Goal: Task Accomplishment & Management: Complete application form

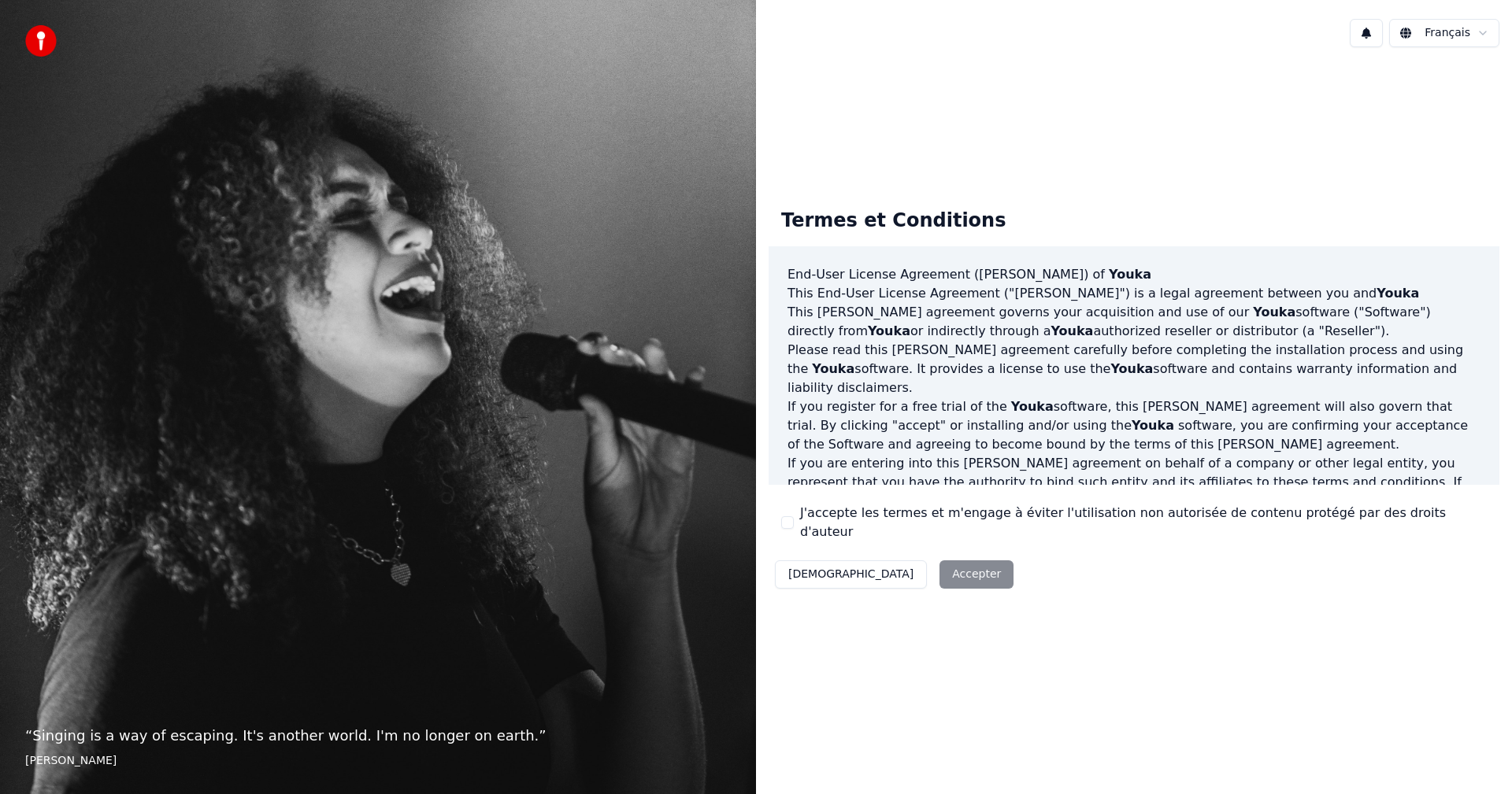
click at [781, 522] on div "Termes et Conditions End-User License Agreement ([PERSON_NAME]) of Youka This E…" at bounding box center [1134, 396] width 731 height 400
click at [784, 522] on button "J'accepte les termes et m'engage à éviter l'utilisation non autorisée de conten…" at bounding box center [787, 522] width 13 height 13
click at [940, 561] on button "Accepter" at bounding box center [977, 575] width 74 height 28
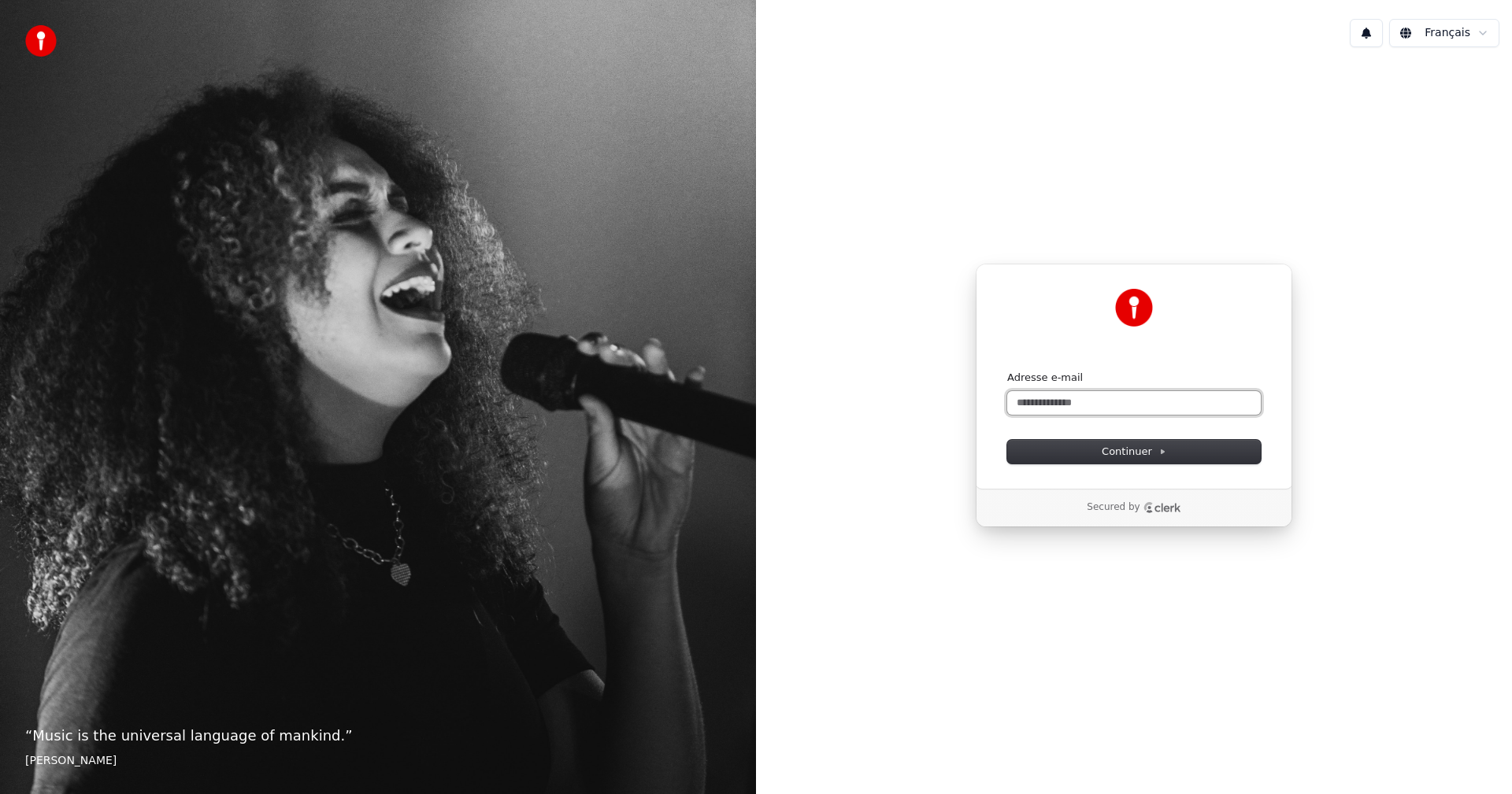
click at [1070, 403] on input "Adresse e-mail" at bounding box center [1134, 403] width 253 height 23
click at [1008, 371] on button "submit" at bounding box center [1008, 371] width 0 height 0
type input "**********"
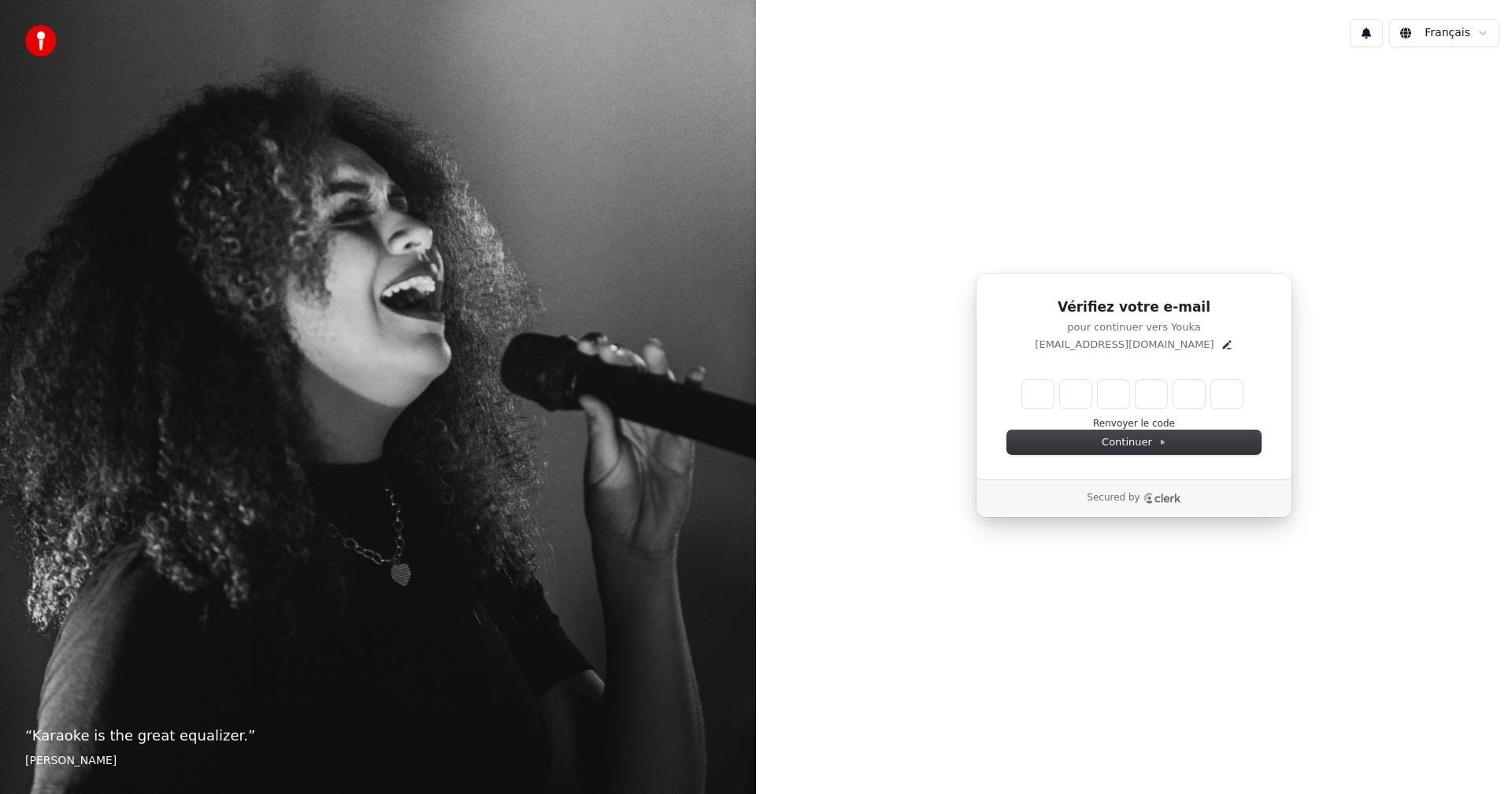
click at [1331, 252] on div "Vérifiez votre e-mail pour continuer vers Youka [EMAIL_ADDRESS][DOMAIN_NAME] En…" at bounding box center [1134, 395] width 756 height 671
click at [1356, 204] on div "Vérifiez votre e-mail pour continuer vers Youka [EMAIL_ADDRESS][DOMAIN_NAME] En…" at bounding box center [1134, 395] width 756 height 671
click at [1148, 424] on button "Renvoyer le code" at bounding box center [1134, 424] width 82 height 13
click at [1102, 444] on button "Continuer" at bounding box center [1134, 442] width 253 height 23
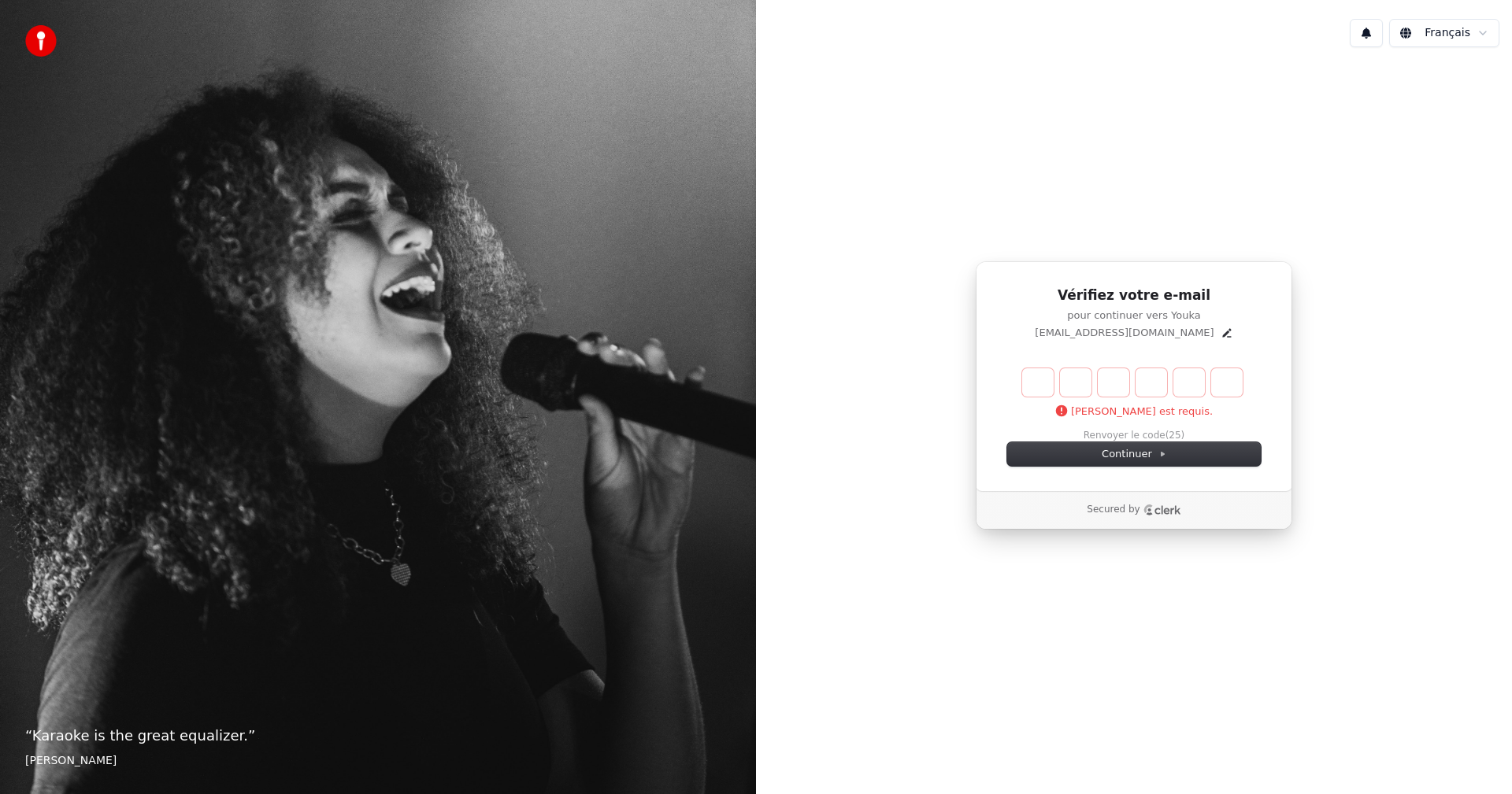
click at [1125, 435] on div "Enter the 6 -digit verification code [PERSON_NAME] est requis. Renvoyer le code…" at bounding box center [1134, 404] width 253 height 77
click at [1203, 645] on div "Vérifiez votre e-mail pour continuer vers Youka [EMAIL_ADDRESS][DOMAIN_NAME] En…" at bounding box center [1134, 395] width 756 height 671
click at [1135, 458] on span "Continuer" at bounding box center [1134, 454] width 64 height 14
